Goal: Information Seeking & Learning: Learn about a topic

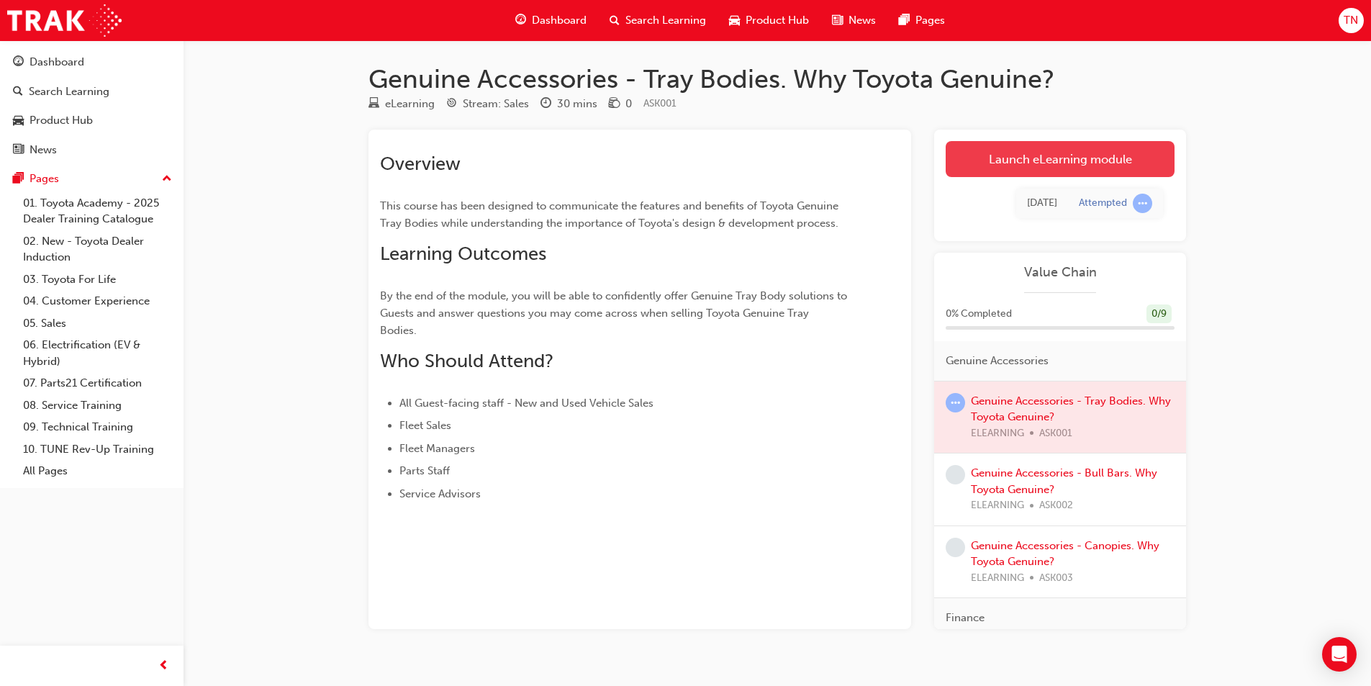
drag, startPoint x: 1012, startPoint y: 167, endPoint x: 1001, endPoint y: 158, distance: 14.8
click at [1001, 158] on link "Launch eLearning module" at bounding box center [1059, 159] width 229 height 36
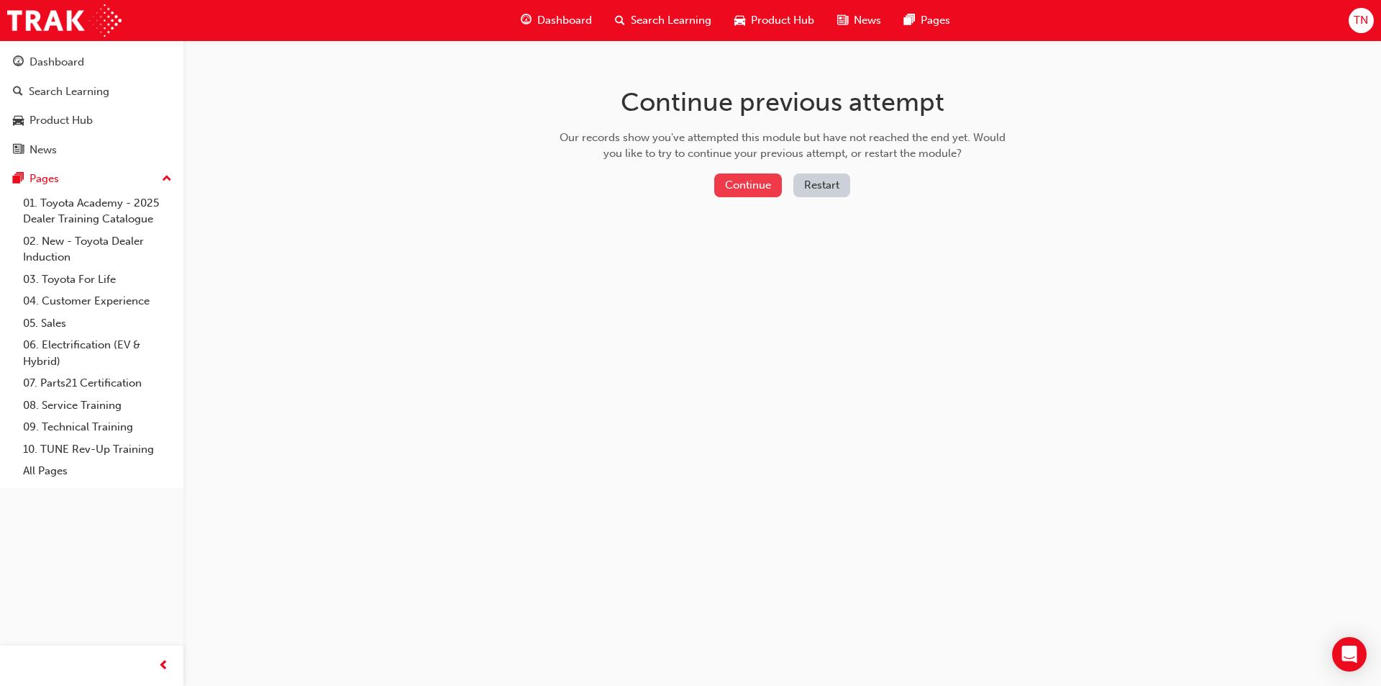
click at [773, 183] on button "Continue" at bounding box center [748, 185] width 68 height 24
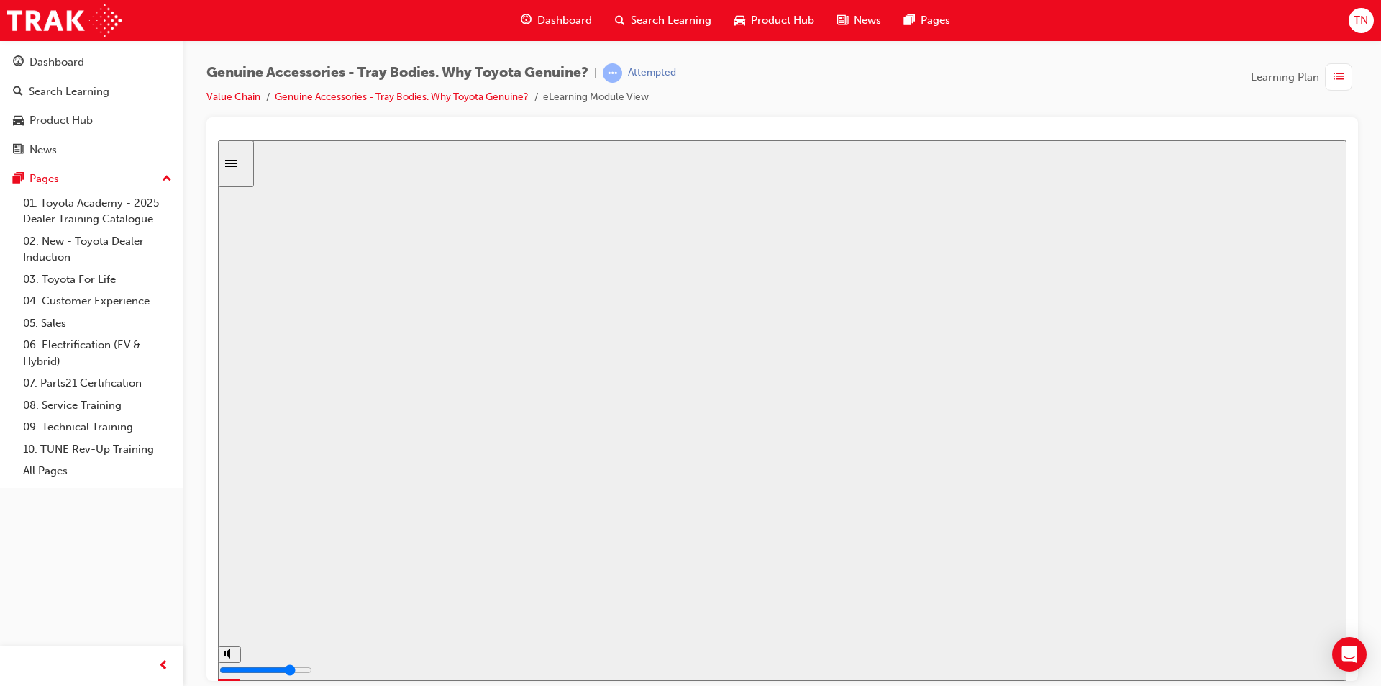
click at [273, 668] on button "Resume" at bounding box center [245, 676] width 55 height 17
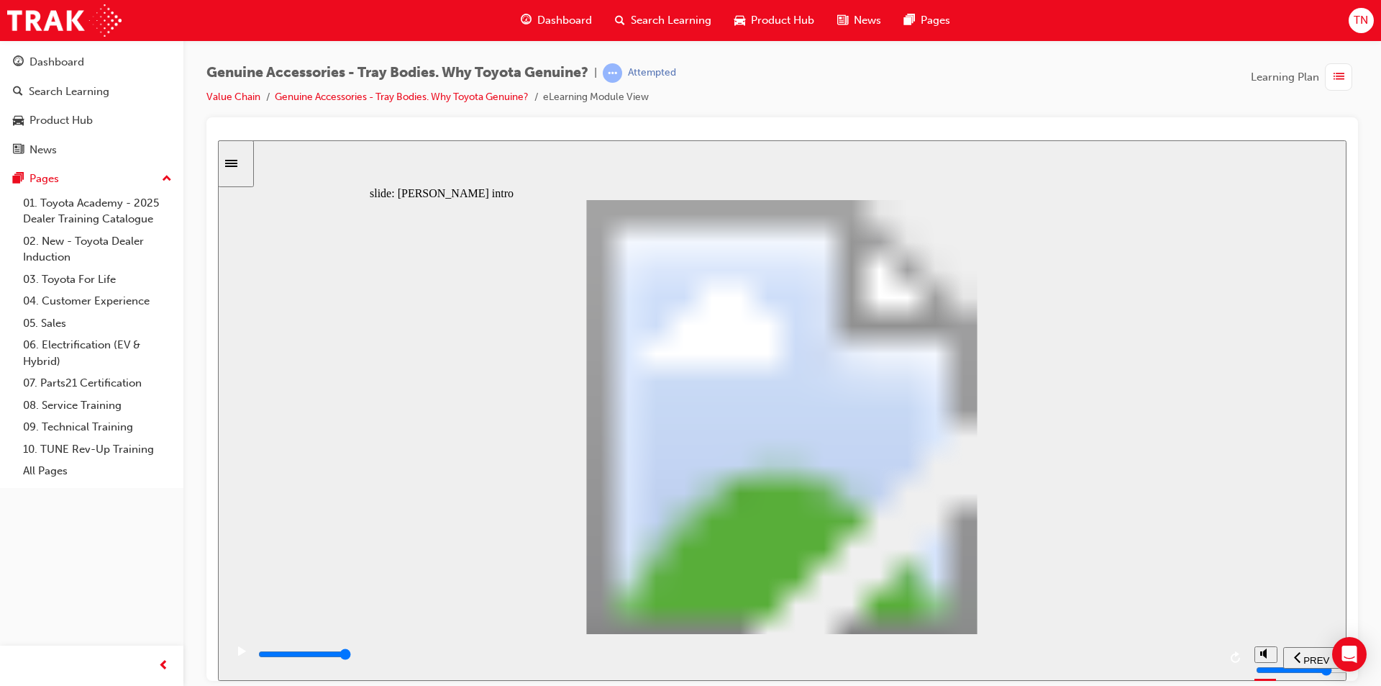
drag, startPoint x: 807, startPoint y: 338, endPoint x: 991, endPoint y: 416, distance: 199.9
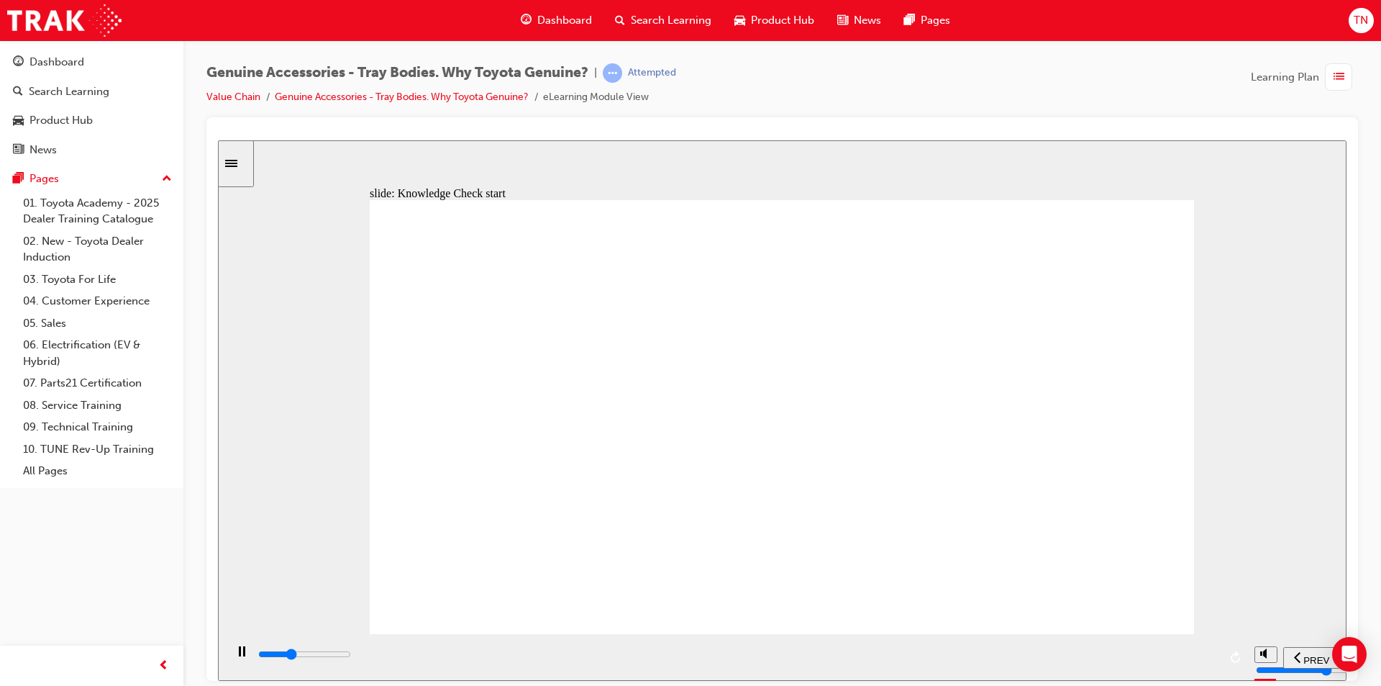
drag, startPoint x: 637, startPoint y: 271, endPoint x: 968, endPoint y: 254, distance: 330.7
drag, startPoint x: 753, startPoint y: 448, endPoint x: 1116, endPoint y: 499, distance: 366.1
type input "9000"
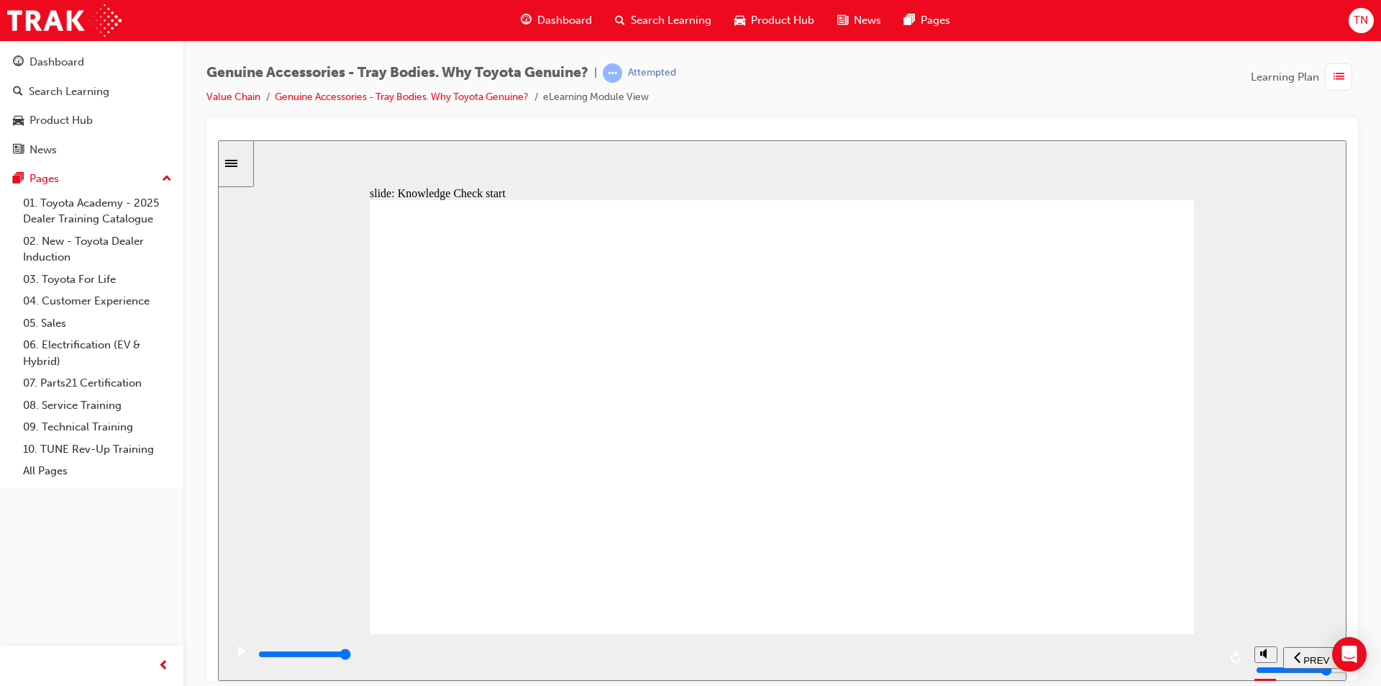
radio input "true"
click at [1313, 661] on span "SUBMIT" at bounding box center [1296, 659] width 36 height 11
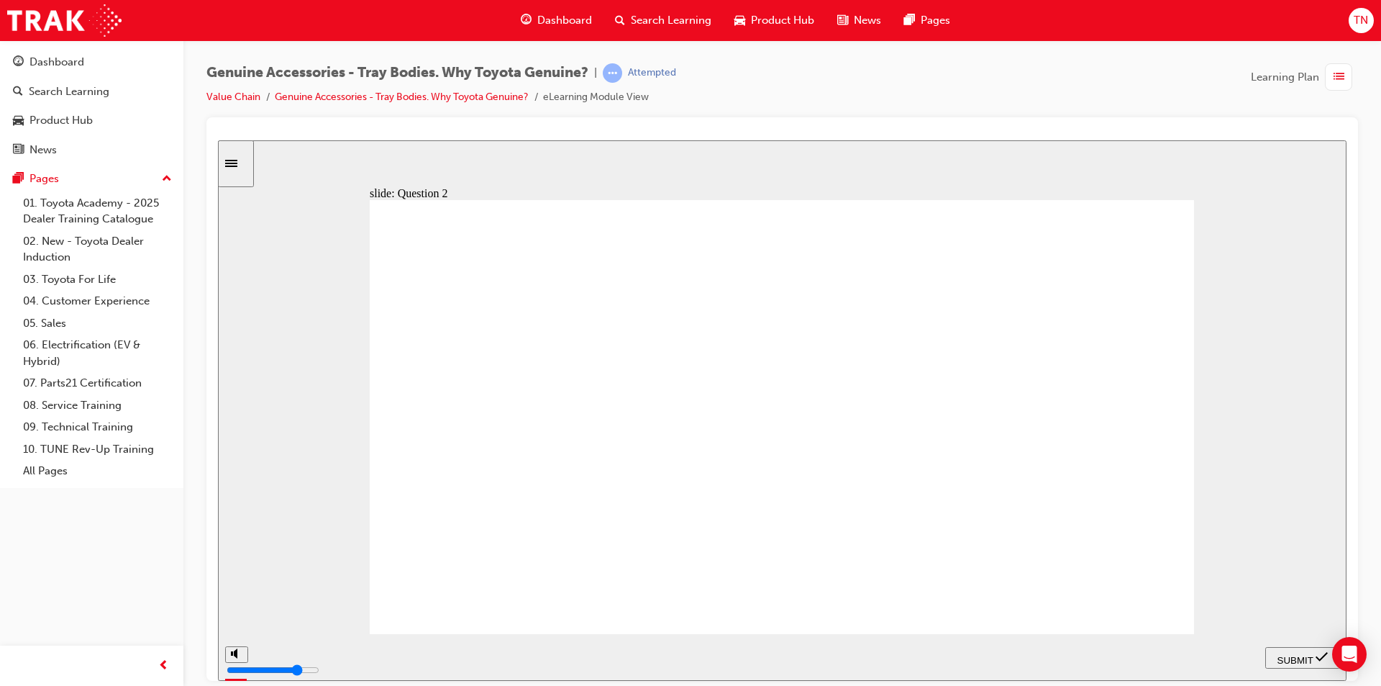
radio input "true"
click at [1302, 654] on span "SUBMIT" at bounding box center [1296, 659] width 36 height 11
drag, startPoint x: 616, startPoint y: 313, endPoint x: 766, endPoint y: 310, distance: 149.7
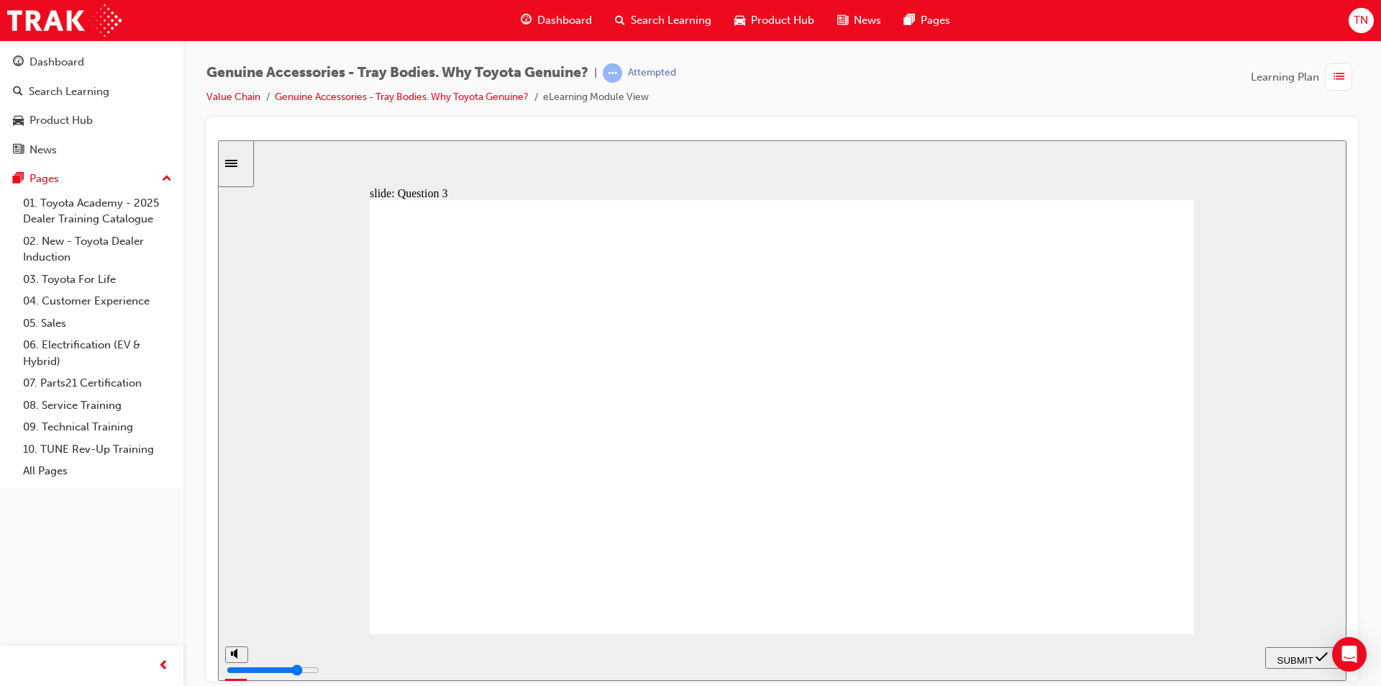
radio input "true"
click at [1271, 654] on div "SUBMIT" at bounding box center [1302, 657] width 63 height 15
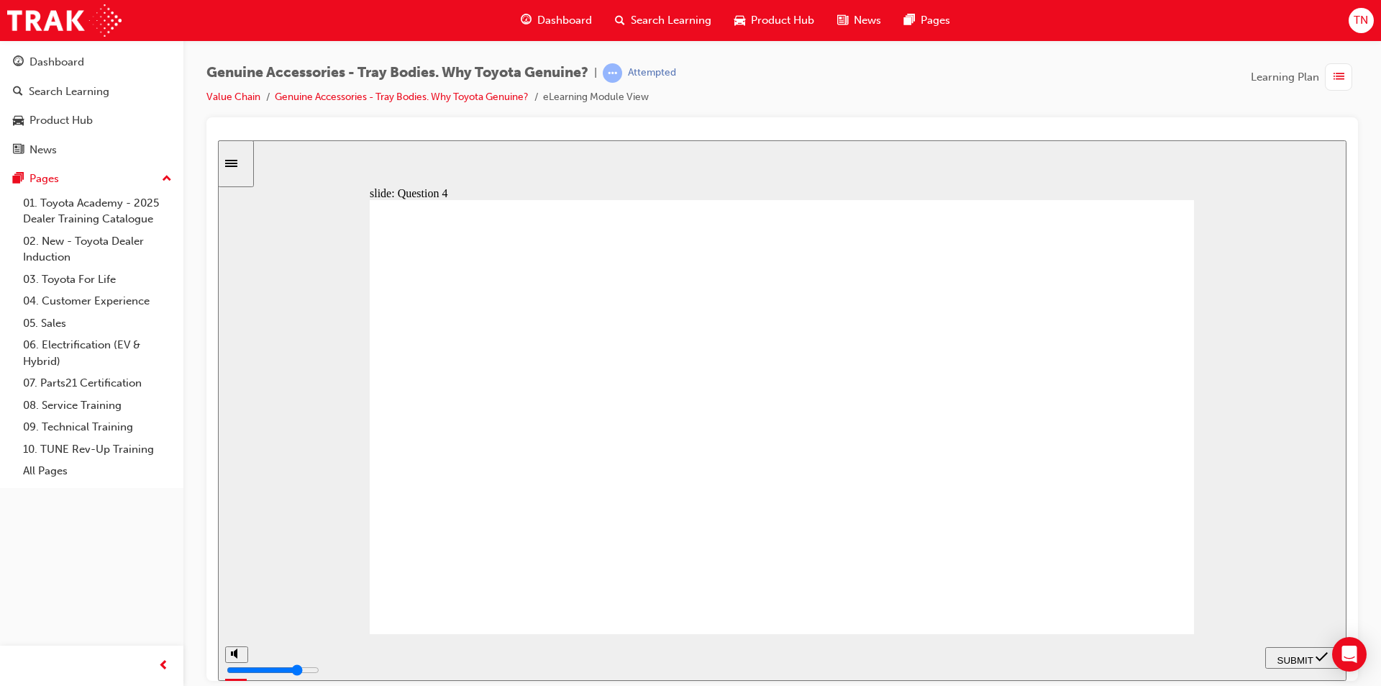
radio input "false"
radio input "true"
click at [1289, 658] on span "SUBMIT" at bounding box center [1296, 659] width 36 height 11
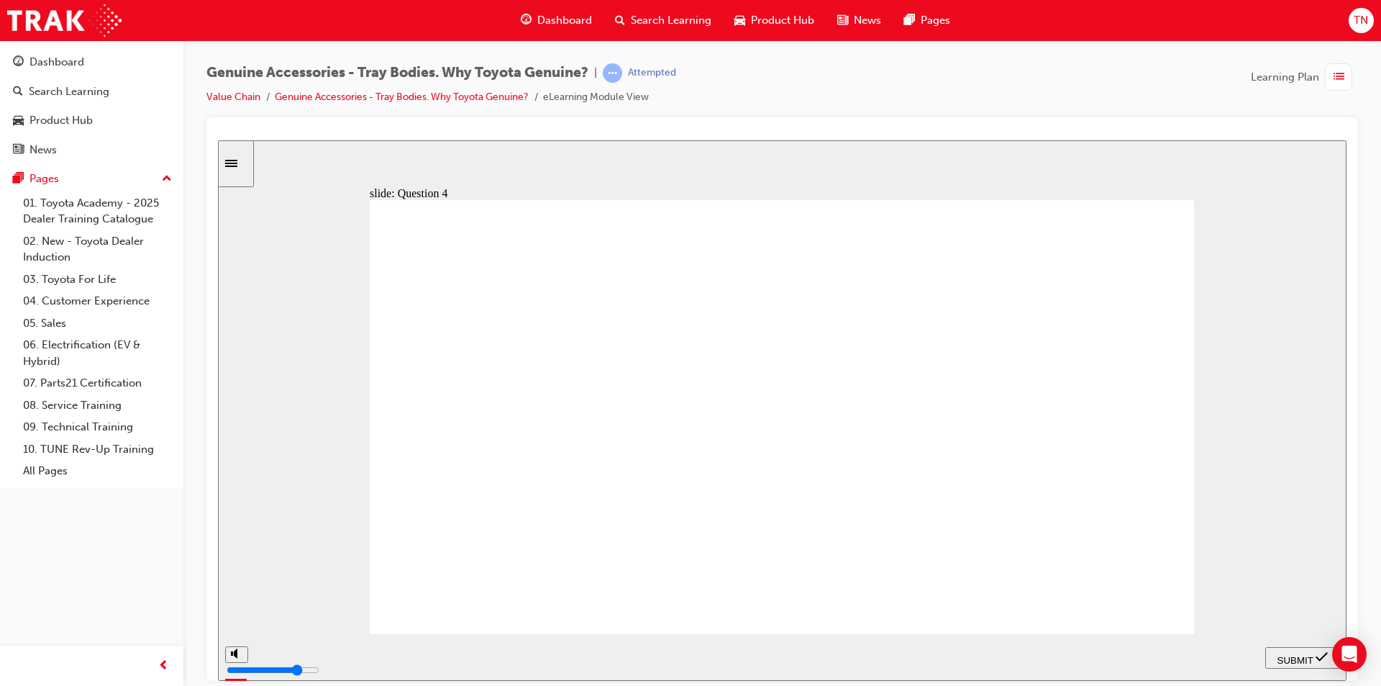
radio input "true"
click at [1295, 654] on span "SUBMIT" at bounding box center [1296, 659] width 36 height 11
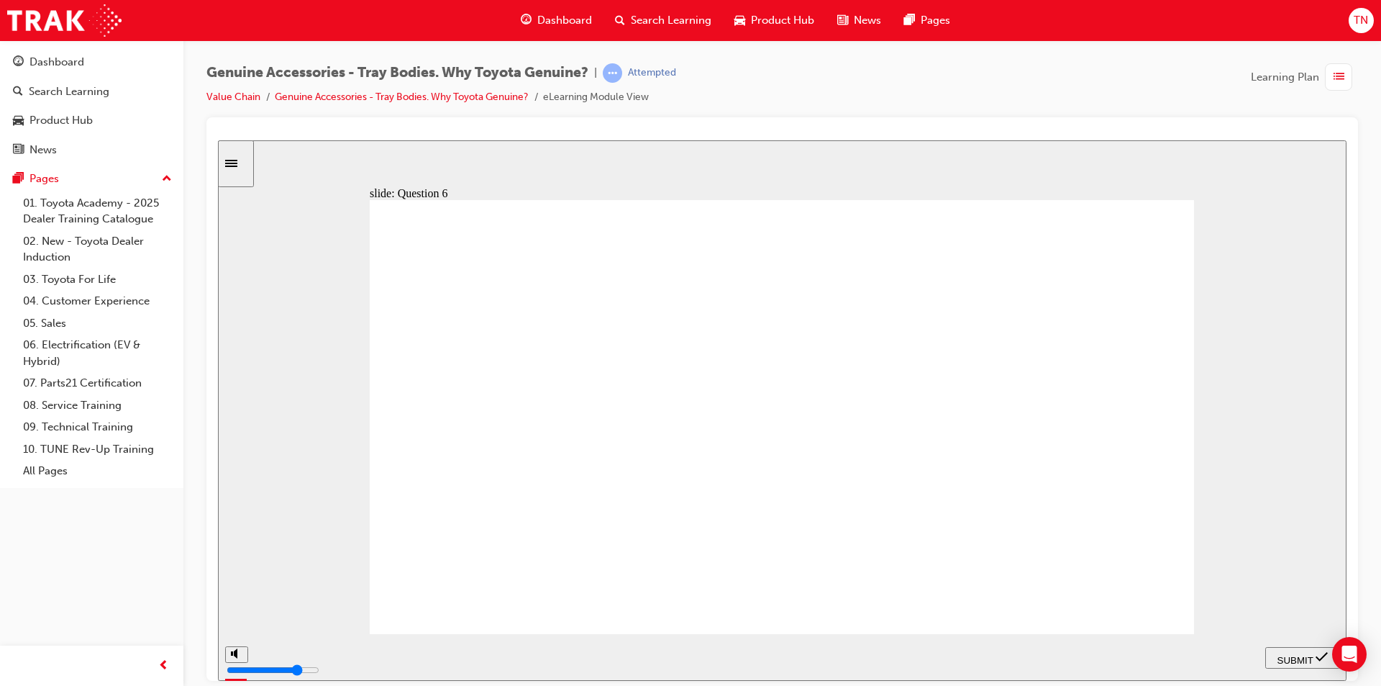
radio input "false"
radio input "true"
click at [1297, 659] on span "SUBMIT" at bounding box center [1296, 659] width 36 height 11
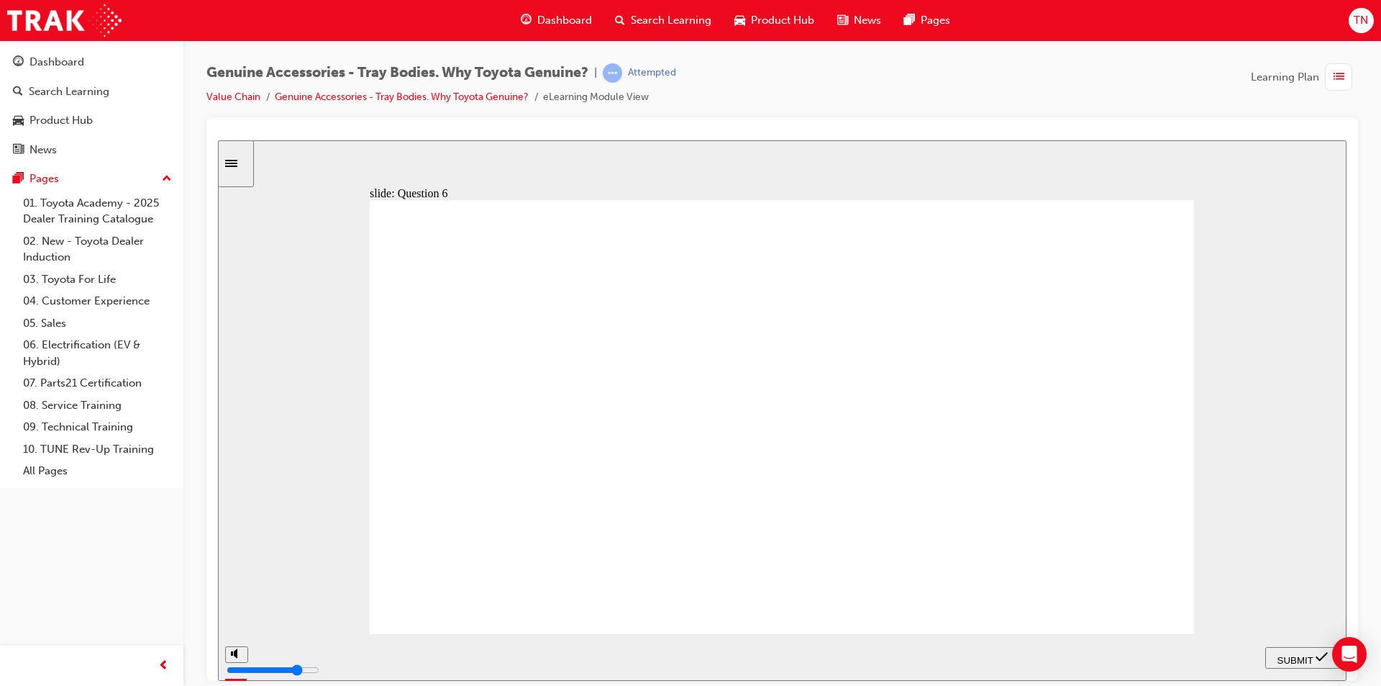
radio input "true"
click at [1303, 656] on span "SUBMIT" at bounding box center [1296, 659] width 36 height 11
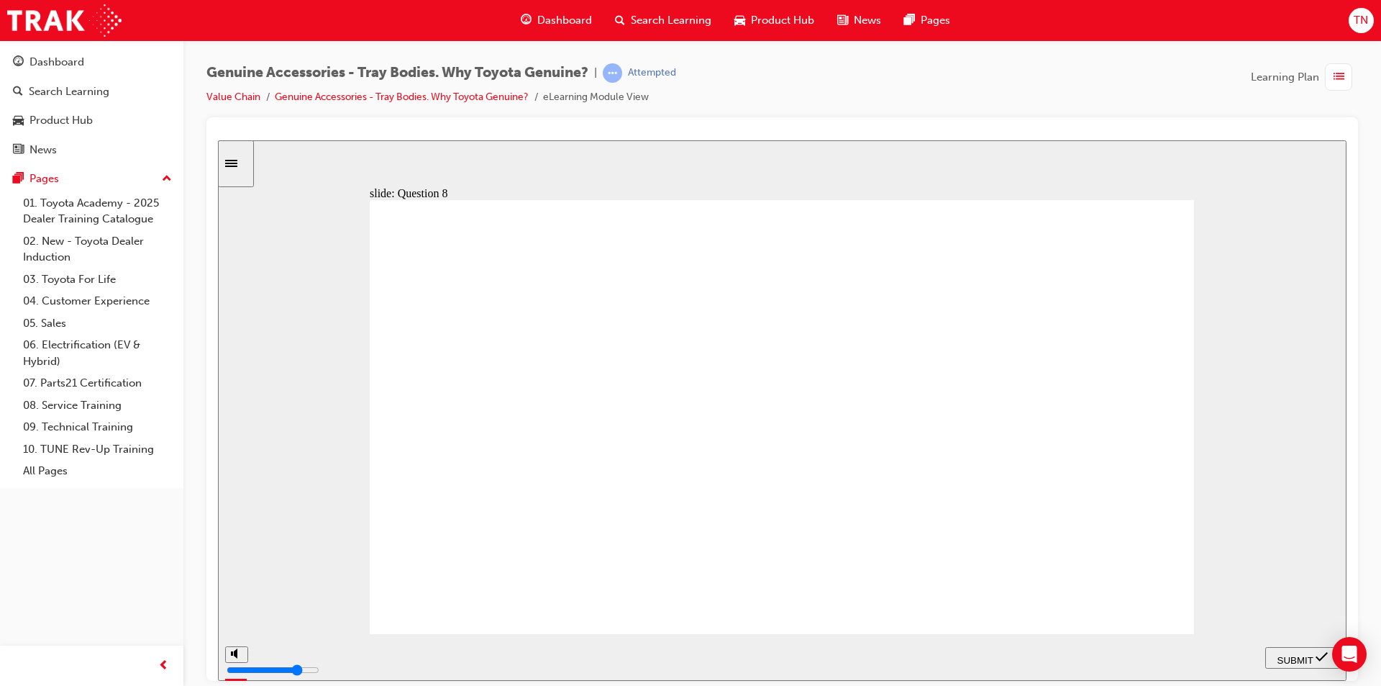
radio input "true"
click at [1298, 657] on span "SUBMIT" at bounding box center [1296, 659] width 36 height 11
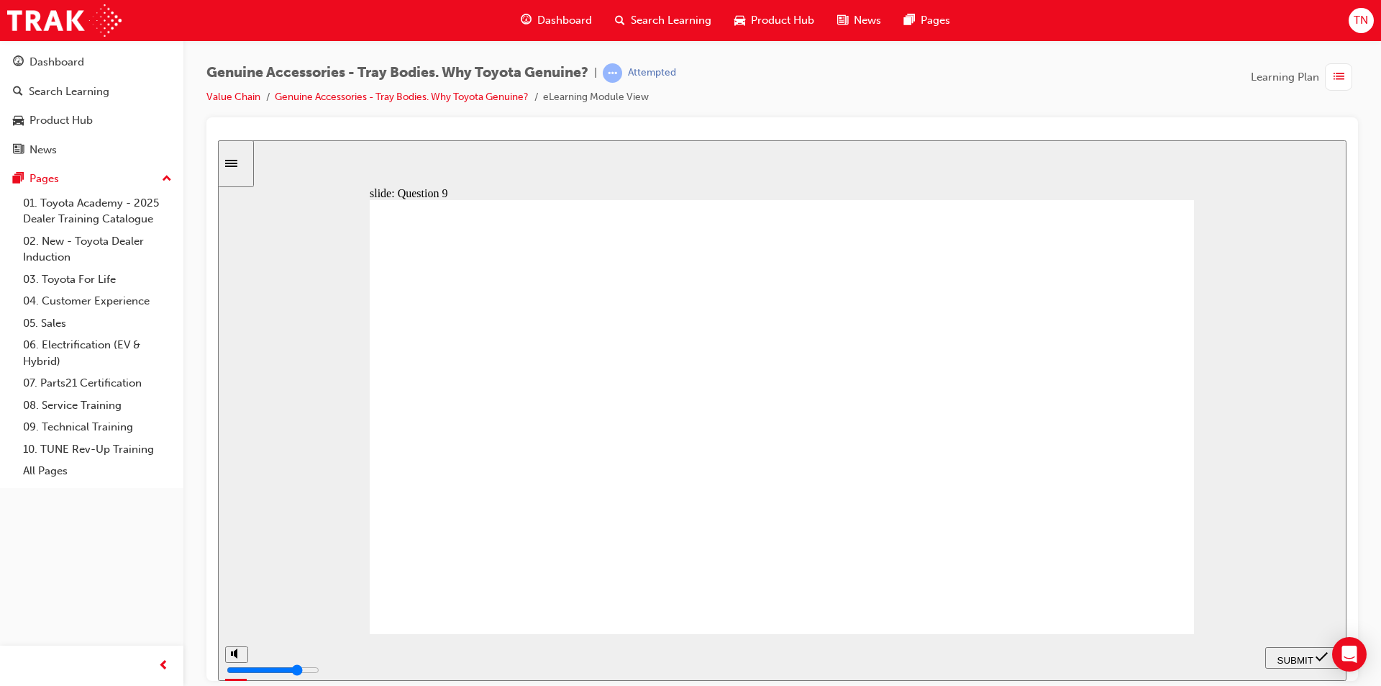
radio input "true"
click at [1311, 666] on button "SUBMIT" at bounding box center [1303, 657] width 75 height 22
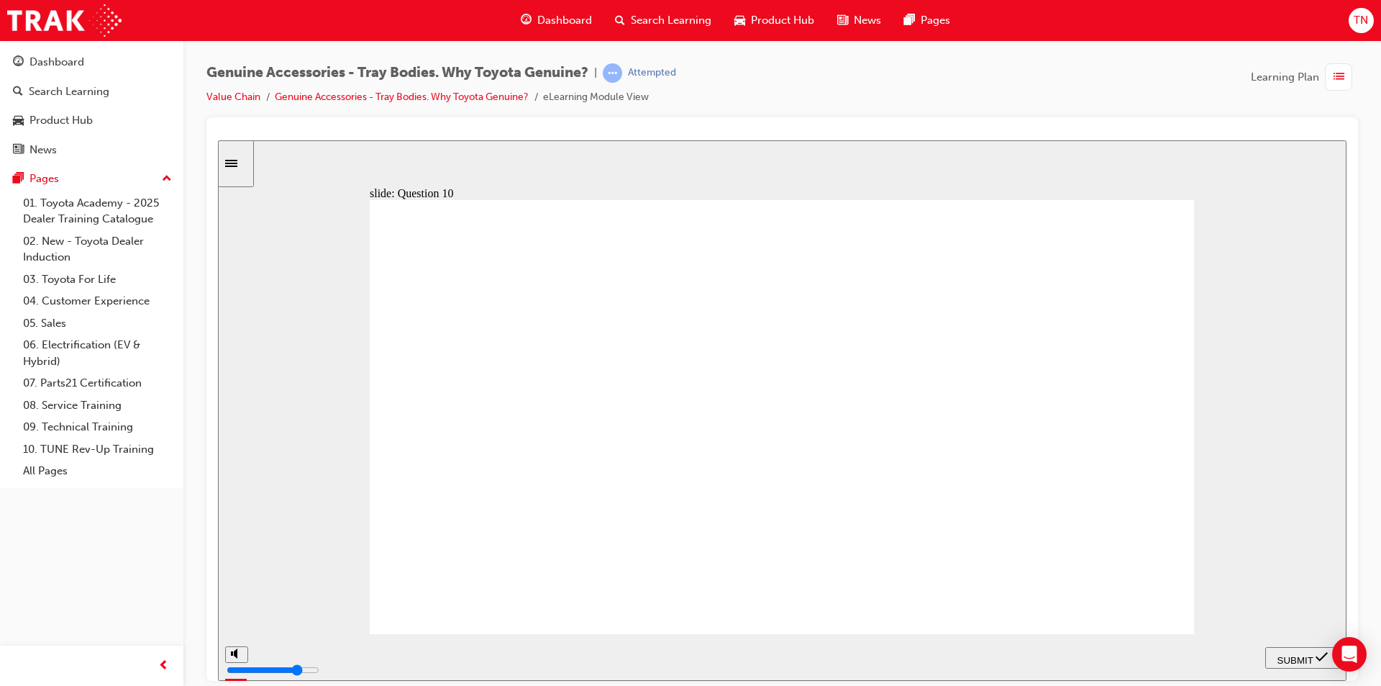
radio input "false"
radio input "true"
click at [1321, 663] on span "submit" at bounding box center [1322, 659] width 12 height 11
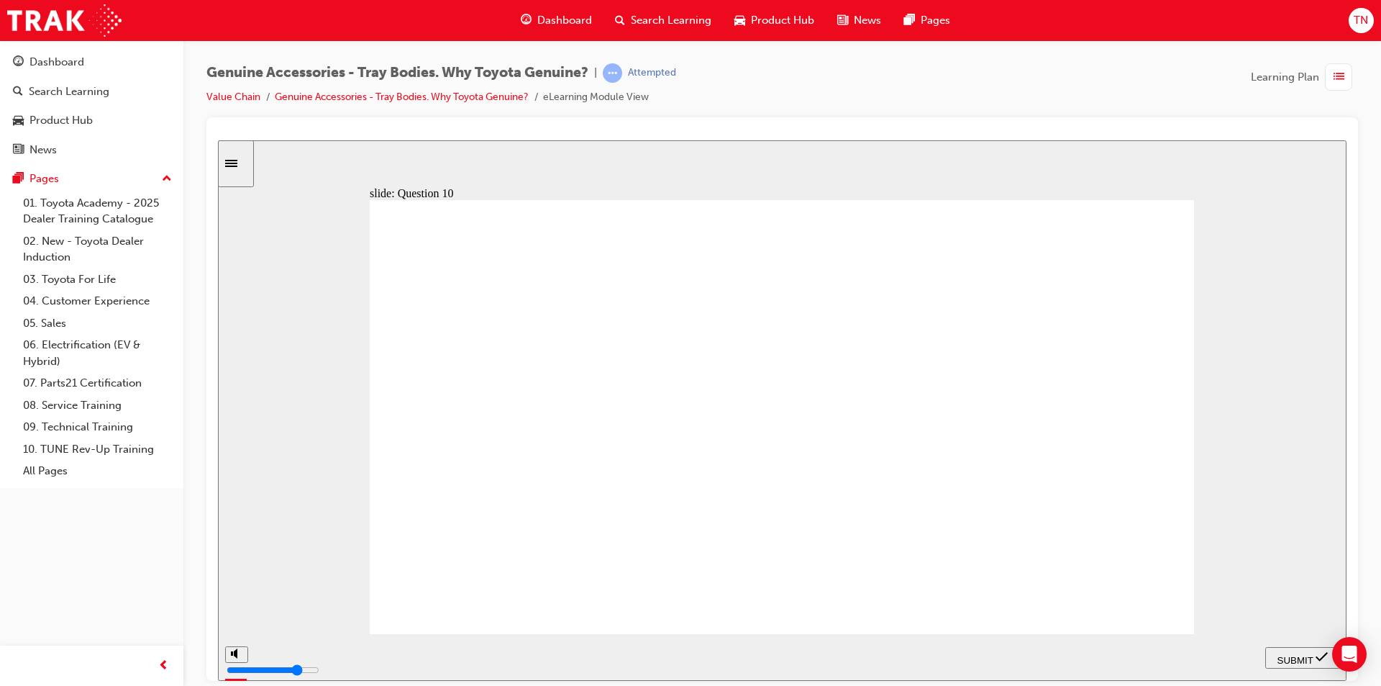
type input "21500"
click at [577, 26] on span "Dashboard" at bounding box center [564, 20] width 55 height 17
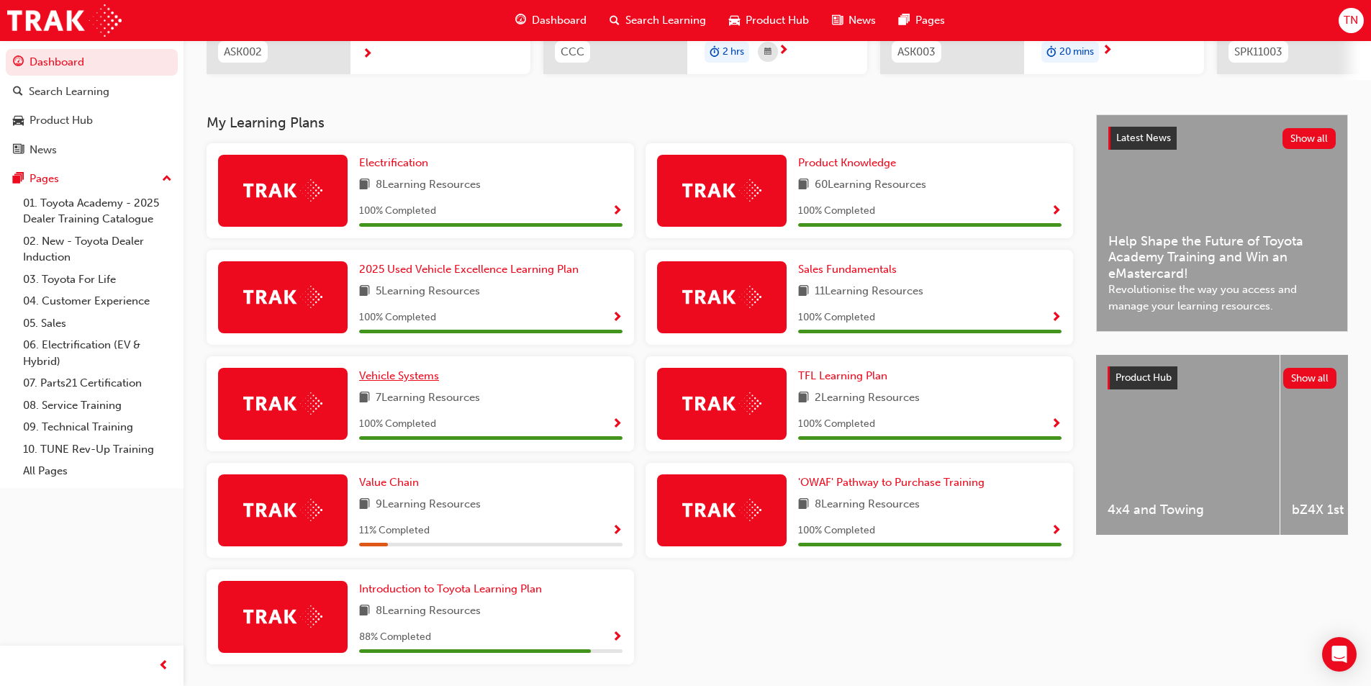
scroll to position [306, 0]
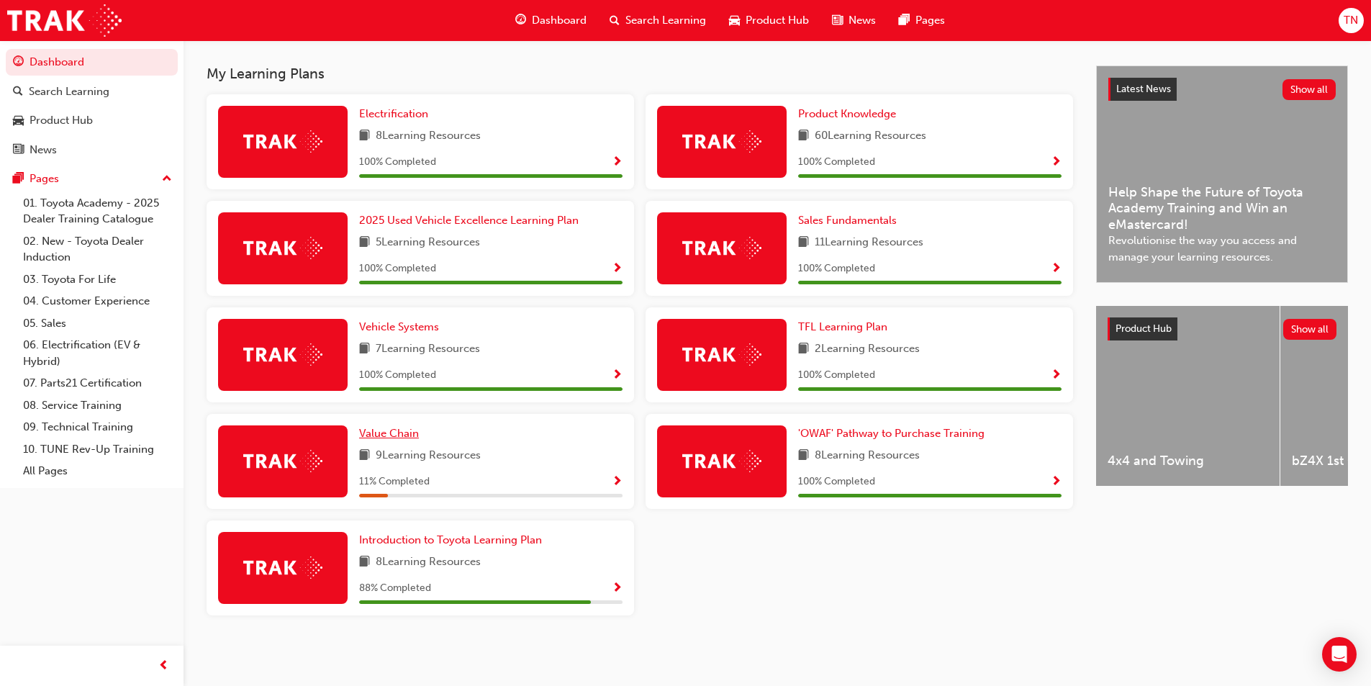
click at [385, 428] on span "Value Chain" at bounding box center [389, 433] width 60 height 13
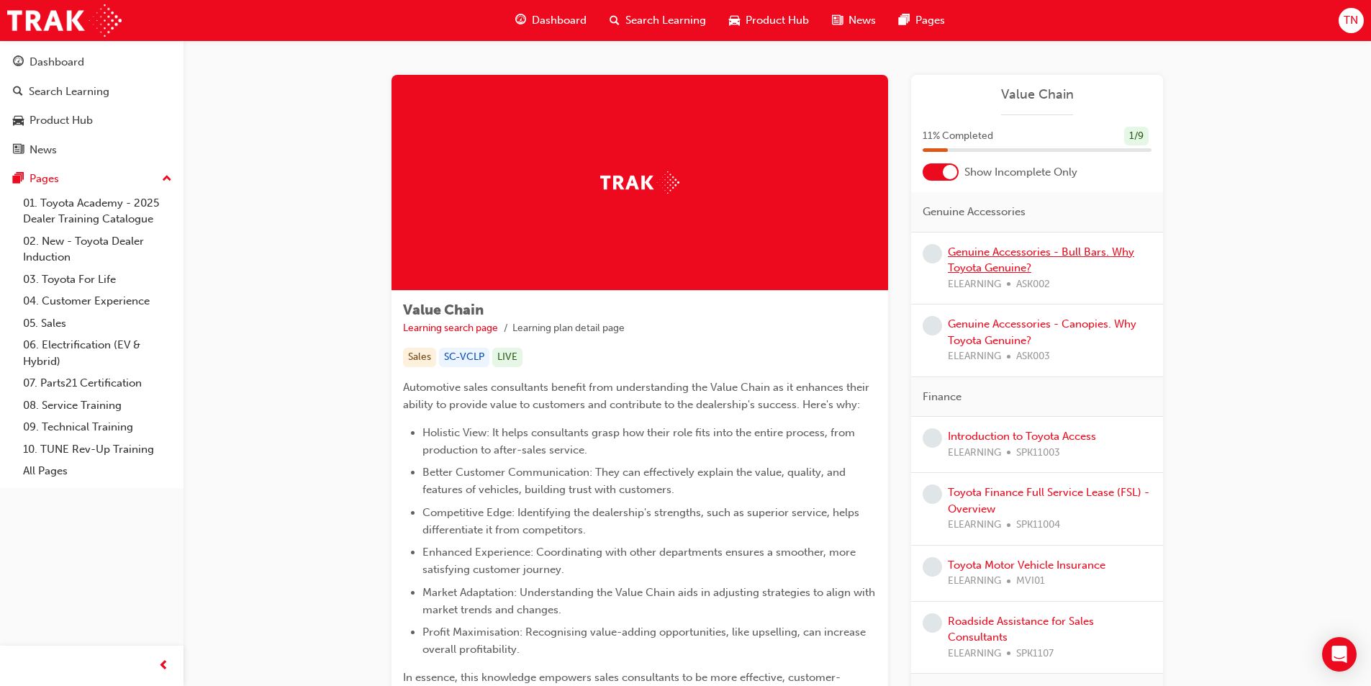
click at [1015, 254] on link "Genuine Accessories - Bull Bars. Why Toyota Genuine?" at bounding box center [1041, 259] width 186 height 29
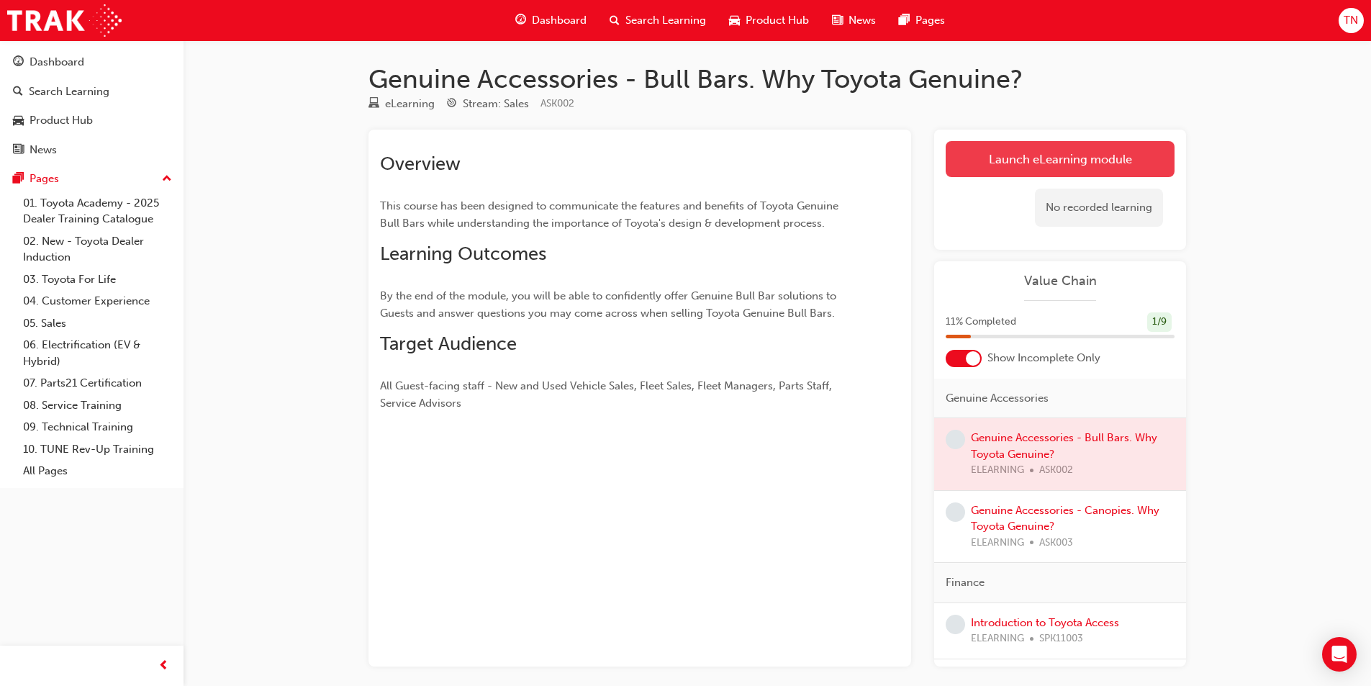
click at [1017, 153] on link "Launch eLearning module" at bounding box center [1059, 159] width 229 height 36
